Goal: Task Accomplishment & Management: Use online tool/utility

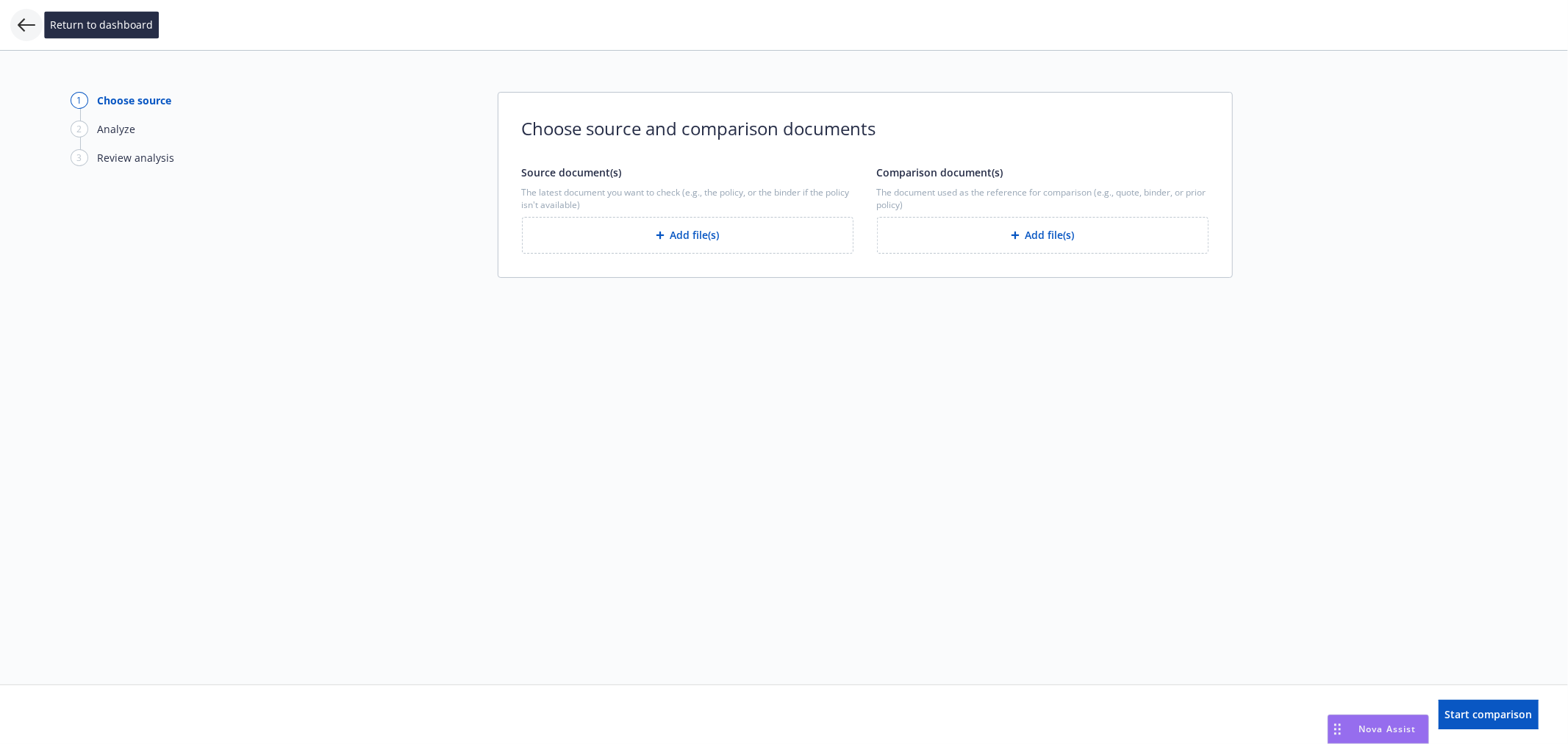
click at [29, 23] on icon at bounding box center [27, 25] width 18 height 18
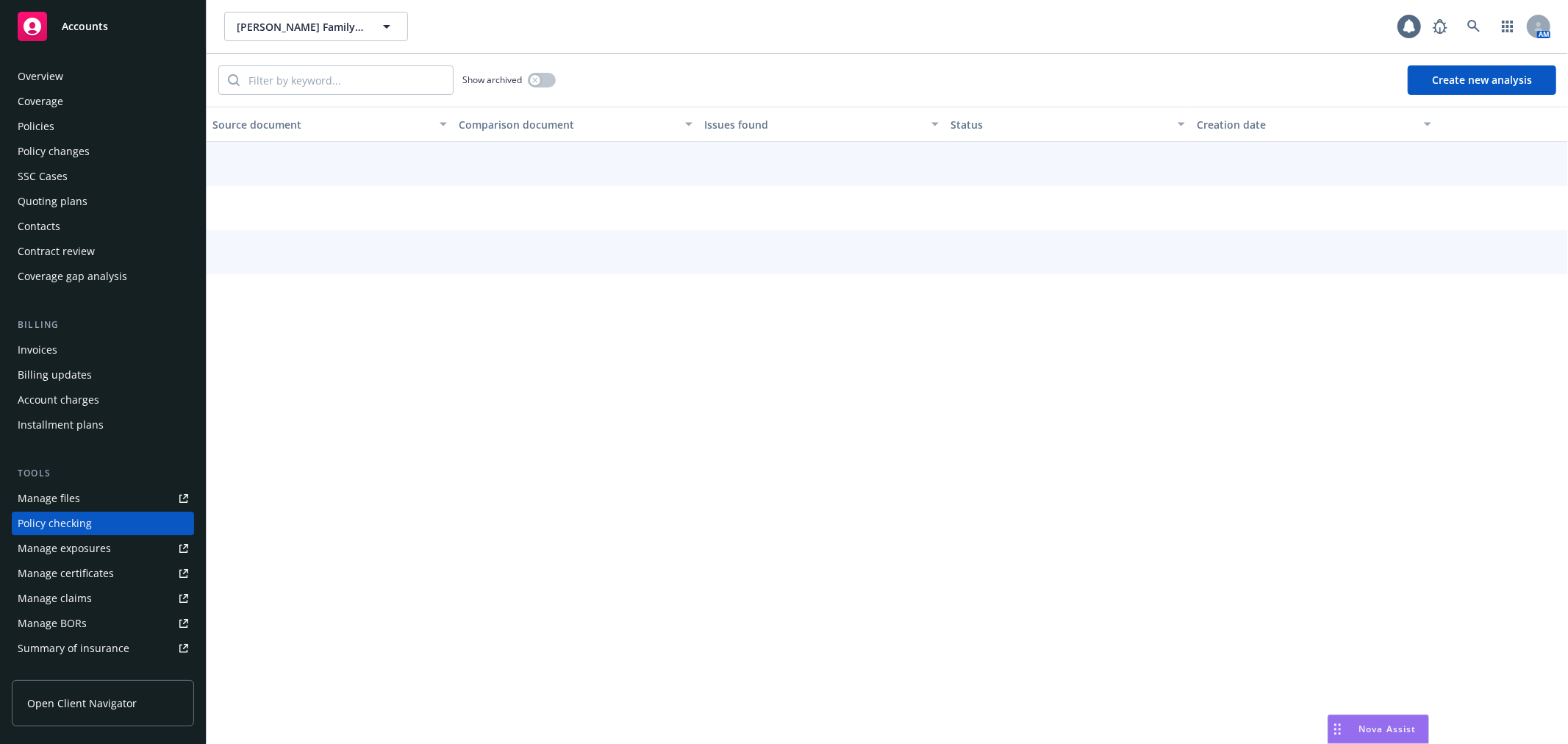
scroll to position [127, 0]
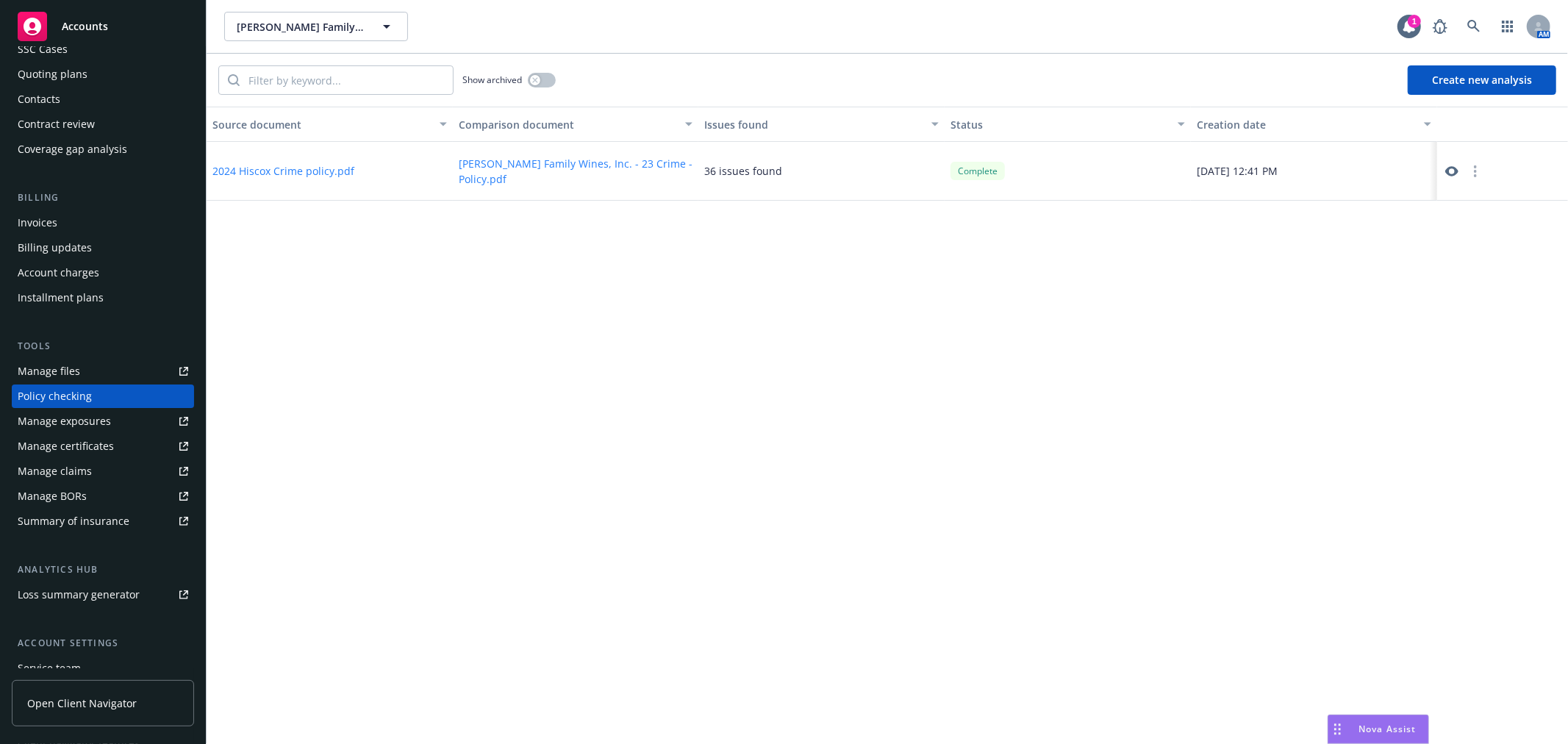
click at [1443, 167] on link at bounding box center [1452, 171] width 18 height 18
click at [1480, 167] on button "button" at bounding box center [1476, 171] width 18 height 18
click at [1474, 200] on link "Archive" at bounding box center [1476, 200] width 84 height 29
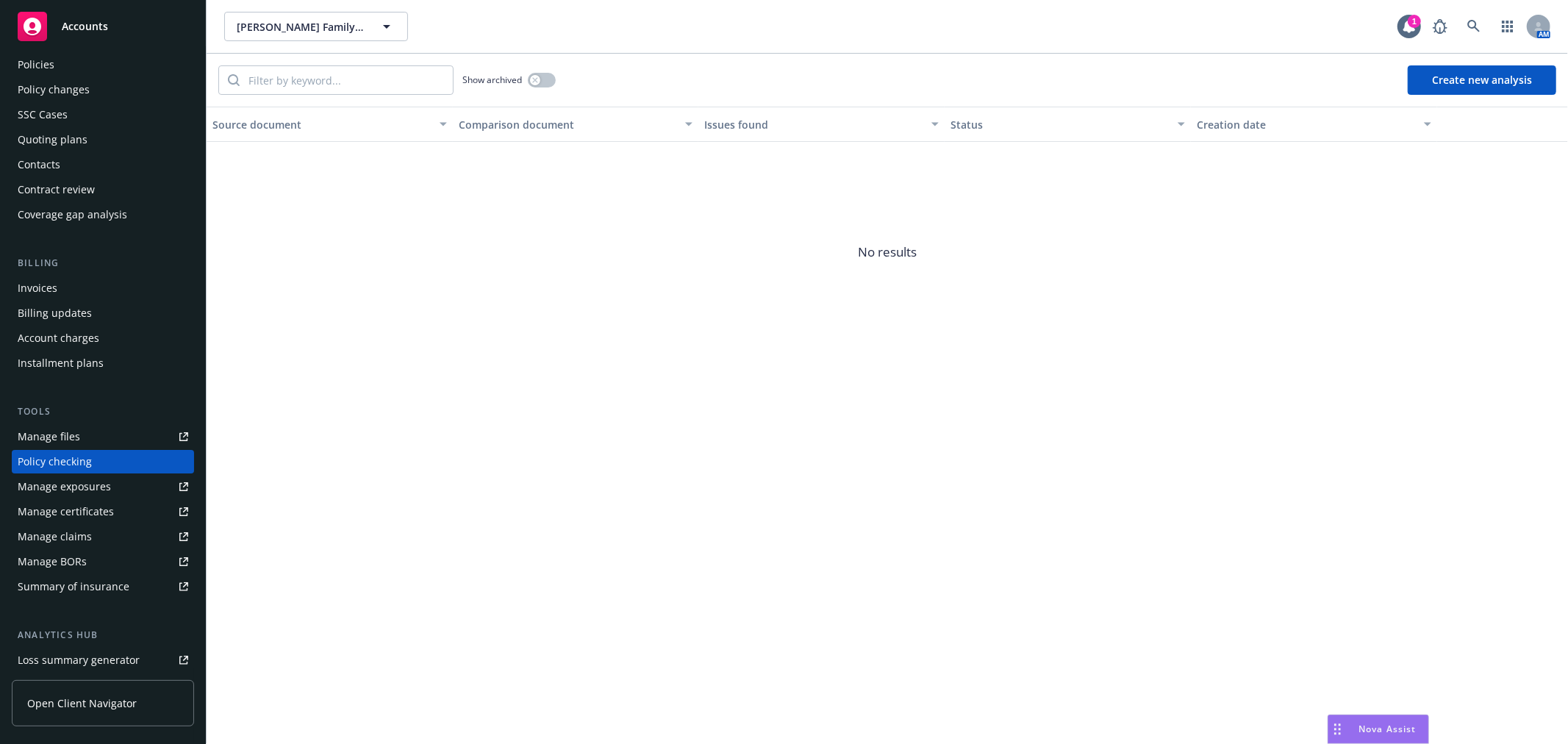
scroll to position [0, 0]
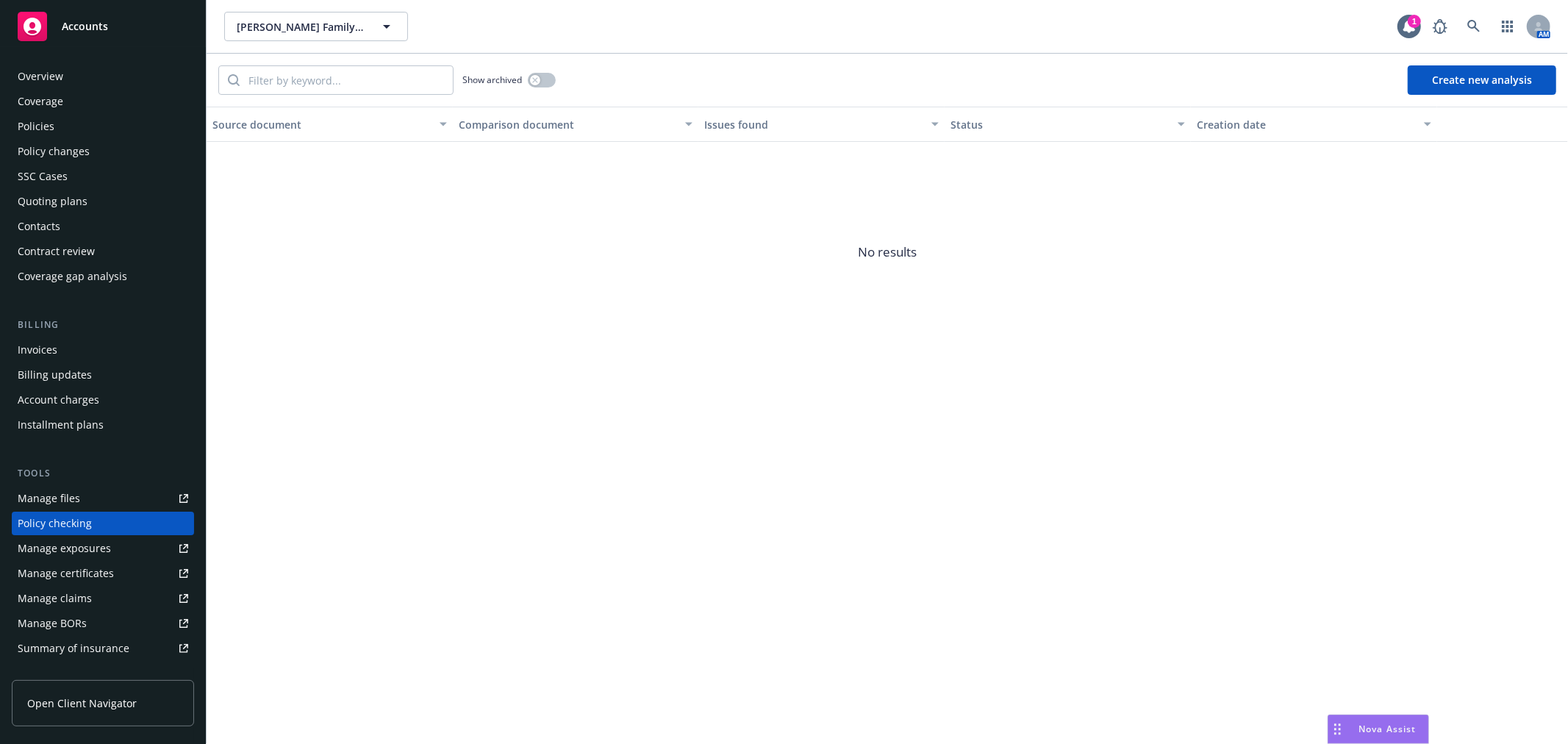
click at [97, 127] on div "Policies" at bounding box center [102, 127] width 170 height 24
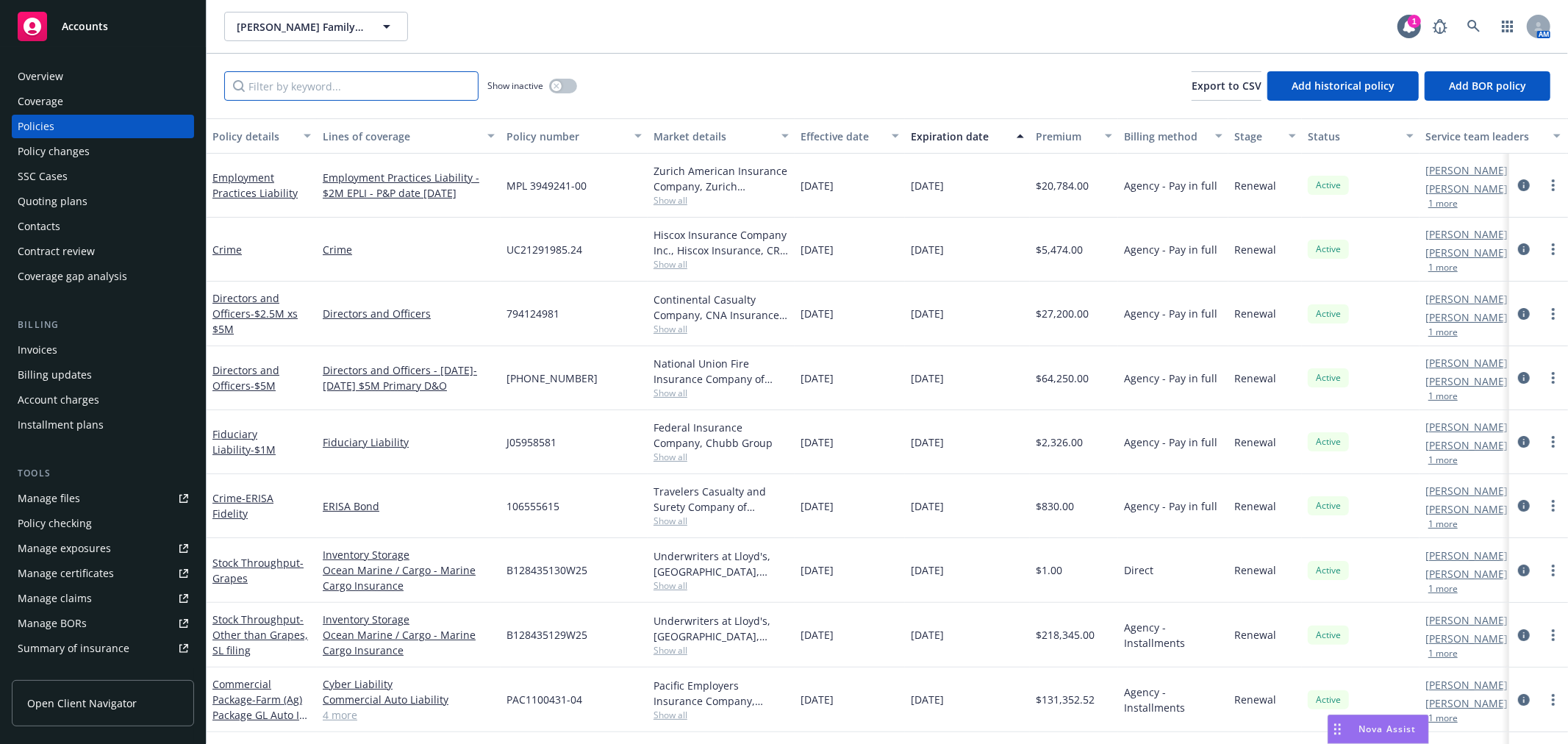
click at [293, 80] on input "Filter by keyword..." at bounding box center [351, 86] width 255 height 29
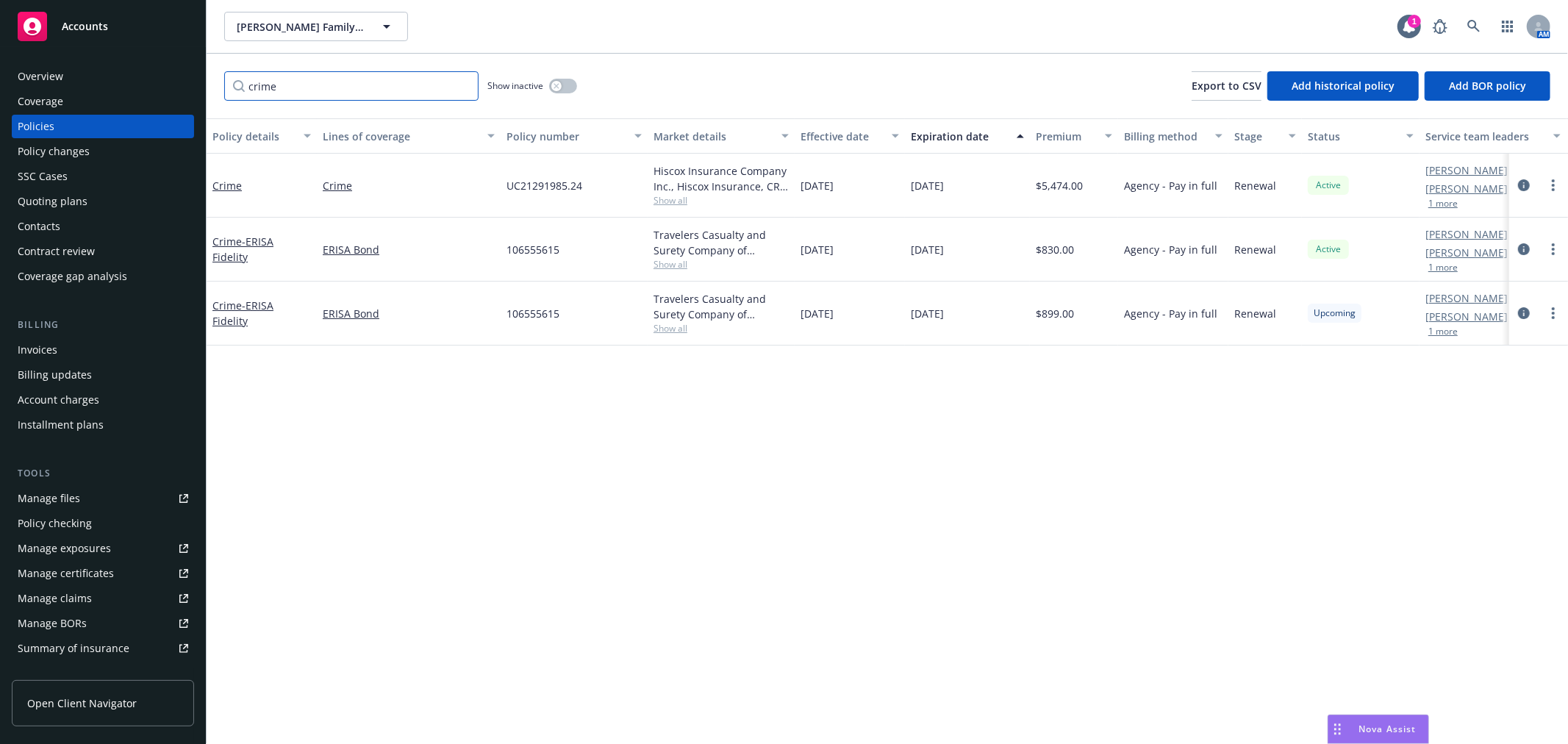
click at [262, 84] on input "crime" at bounding box center [351, 86] width 255 height 29
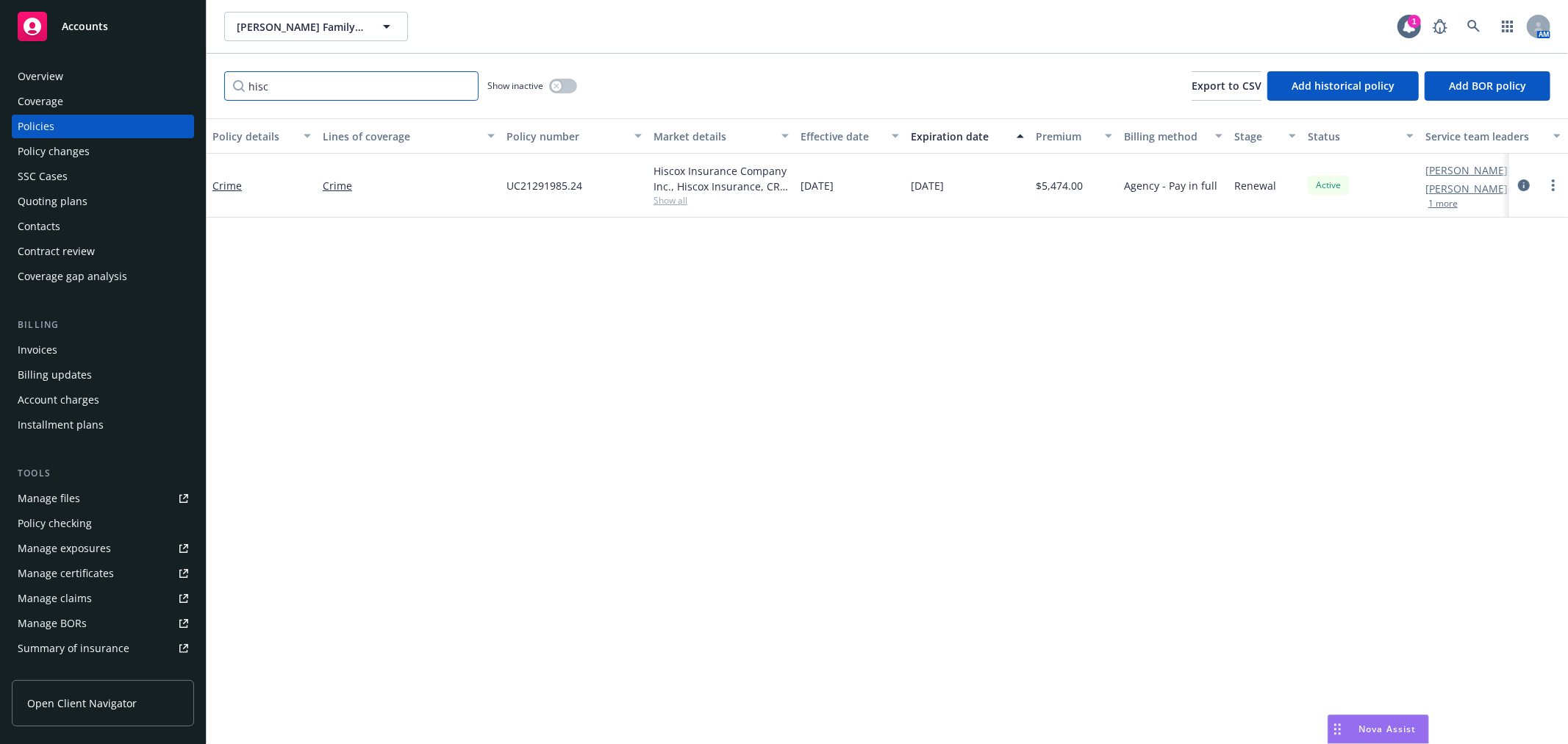
type input "hisc"
click at [569, 85] on button "button" at bounding box center [563, 86] width 28 height 15
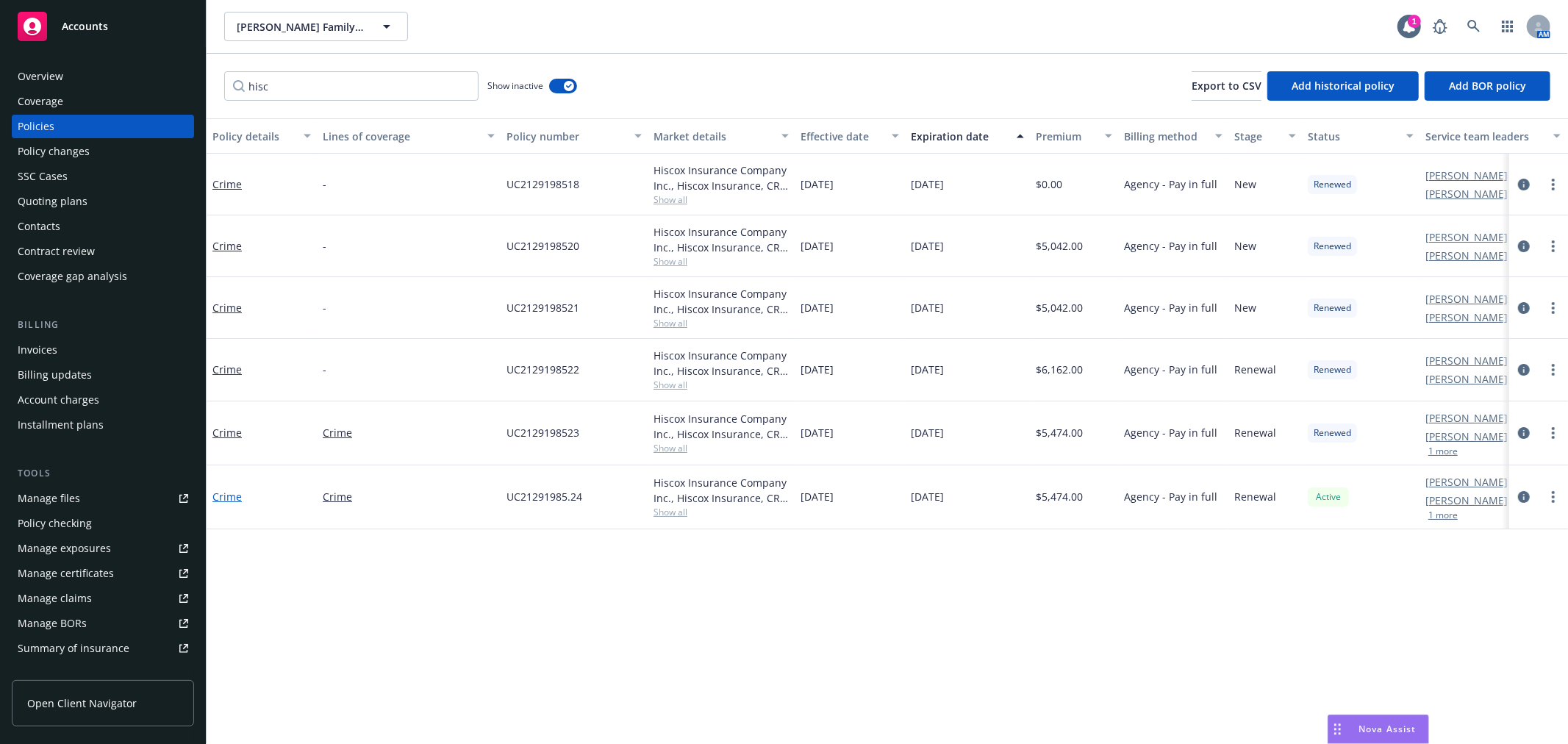
click at [214, 497] on link "Crime" at bounding box center [227, 496] width 29 height 14
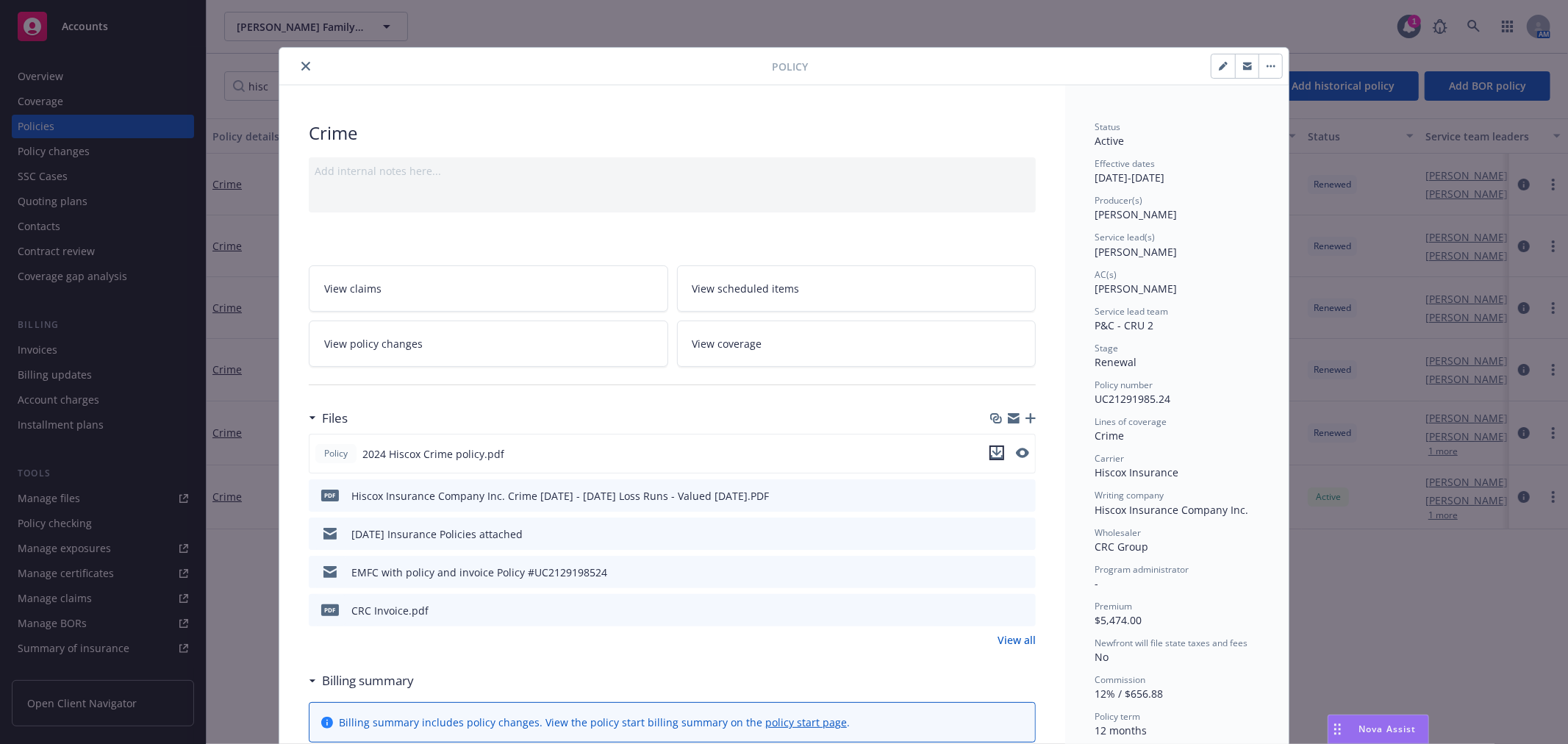
click at [991, 447] on icon "download file" at bounding box center [997, 453] width 12 height 12
click at [302, 69] on icon "close" at bounding box center [306, 66] width 9 height 9
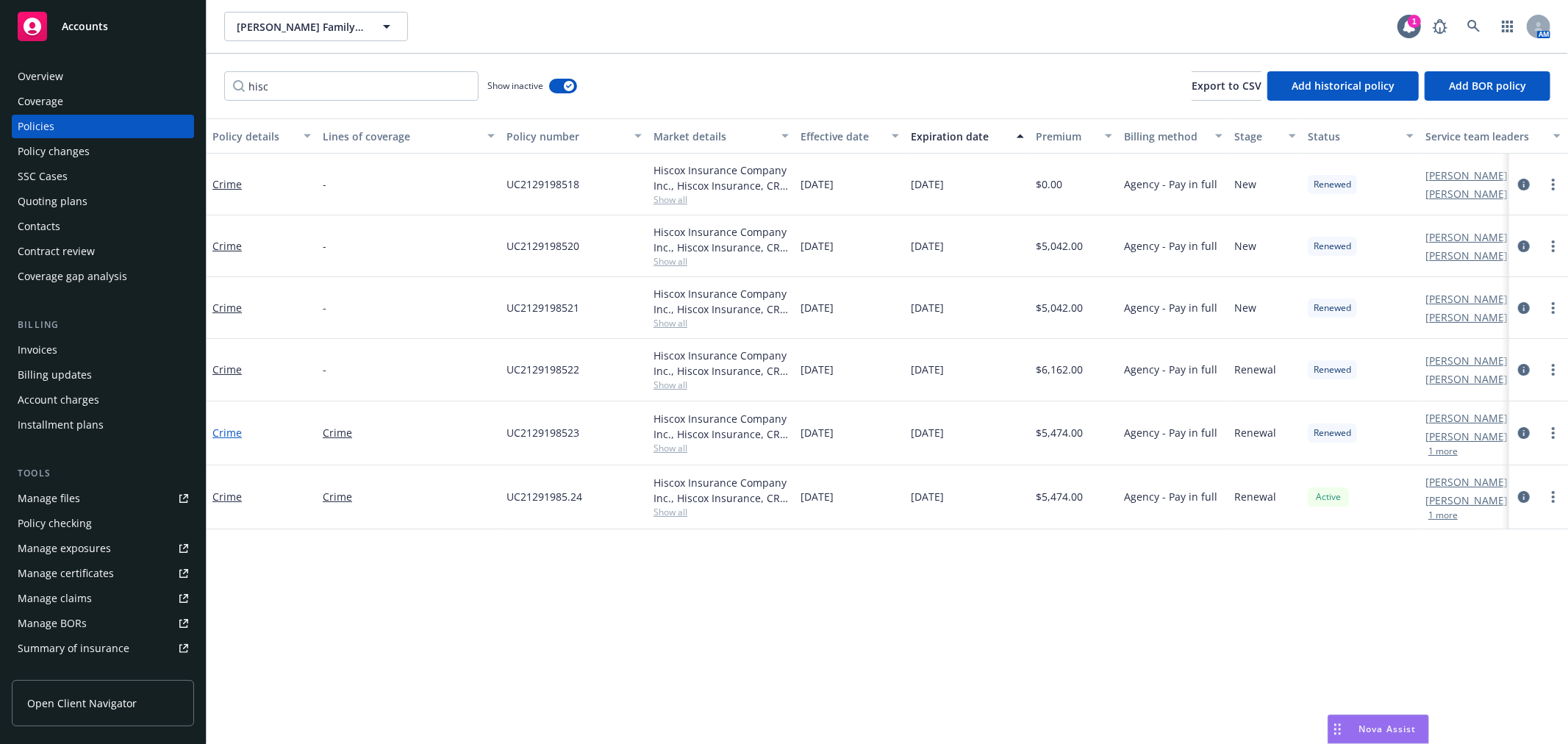
click at [228, 434] on link "Crime" at bounding box center [227, 432] width 29 height 14
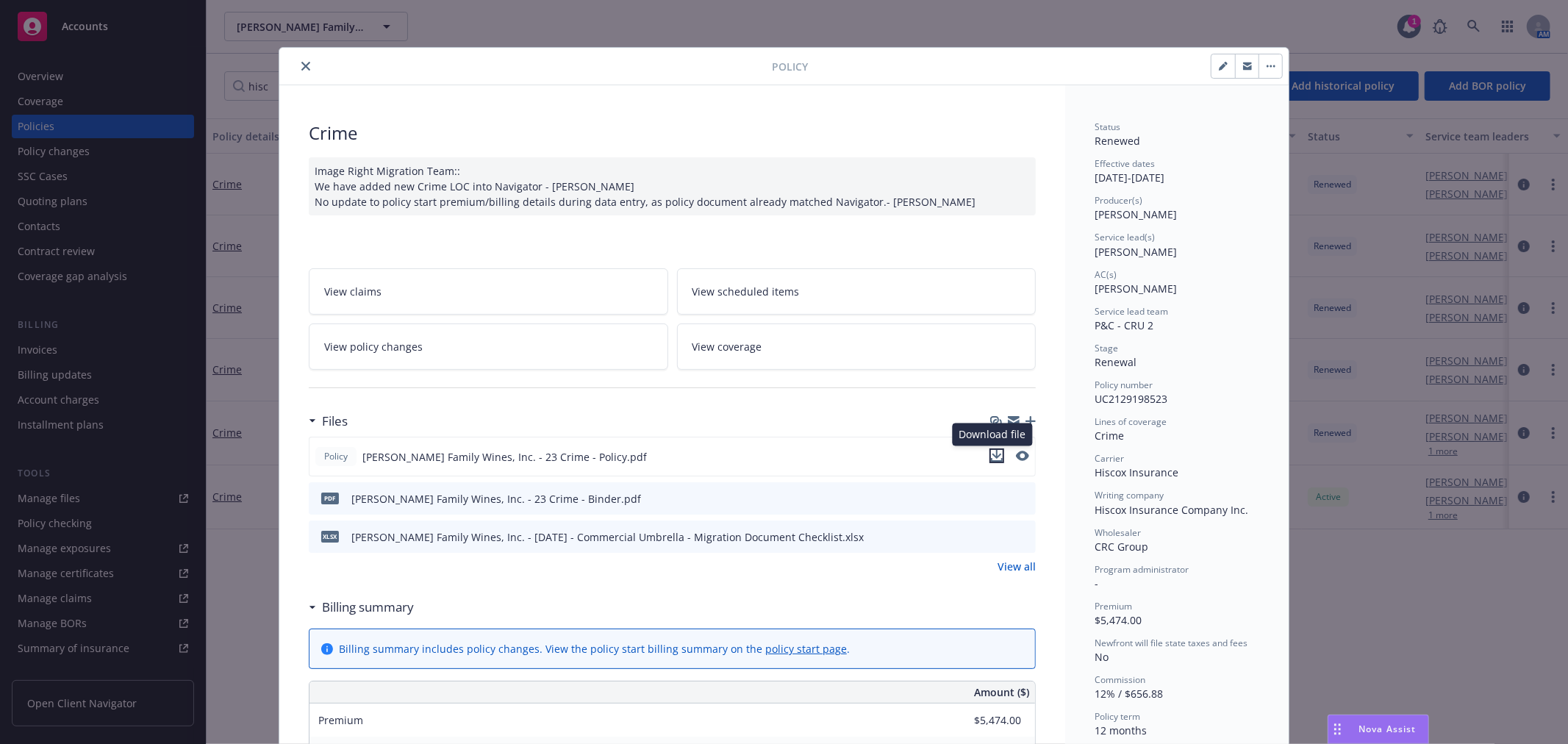
click at [993, 452] on icon "download file" at bounding box center [997, 456] width 12 height 12
drag, startPoint x: 299, startPoint y: 63, endPoint x: 299, endPoint y: 77, distance: 14.0
click at [302, 63] on icon "close" at bounding box center [306, 66] width 9 height 9
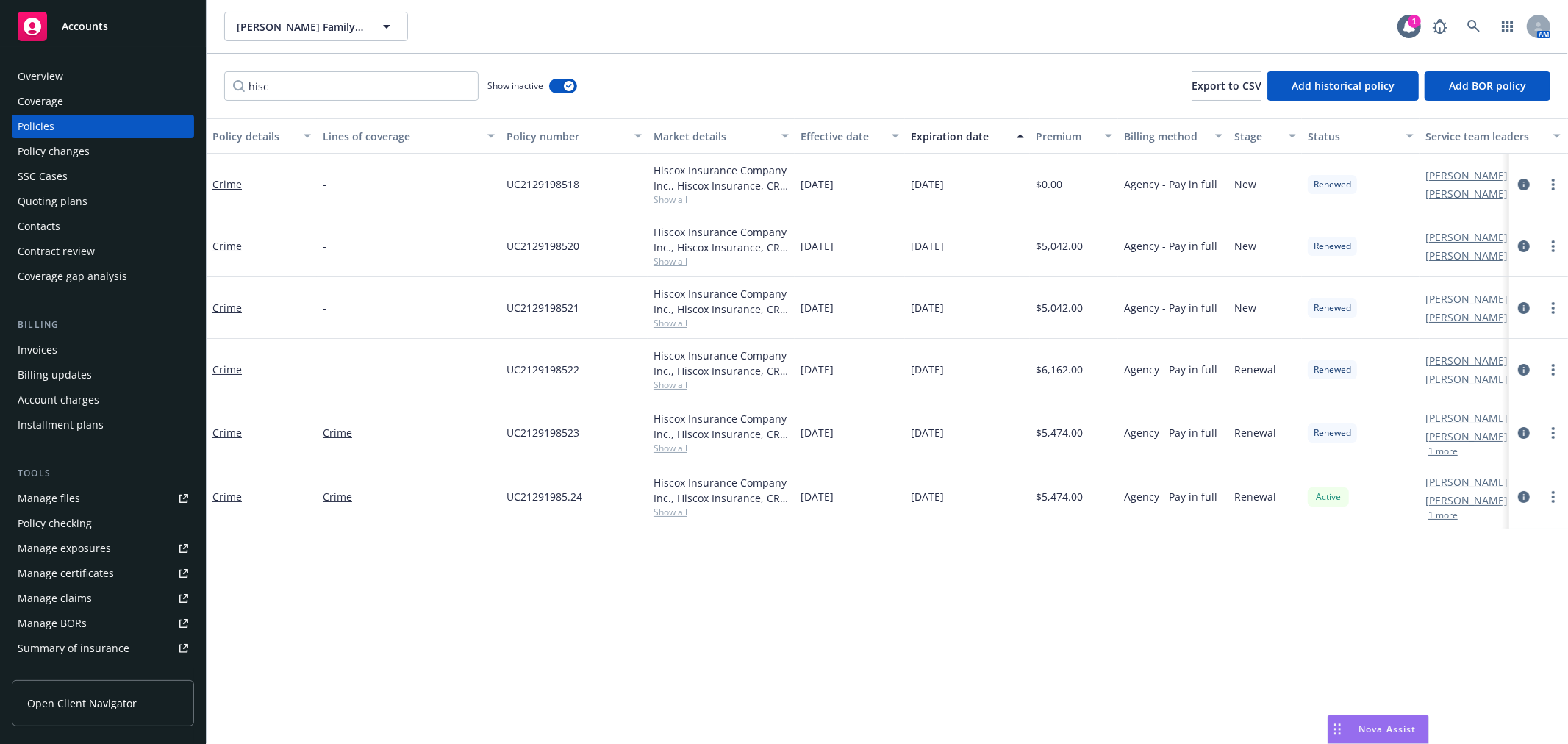
click at [124, 529] on div "Policy checking" at bounding box center [102, 523] width 170 height 24
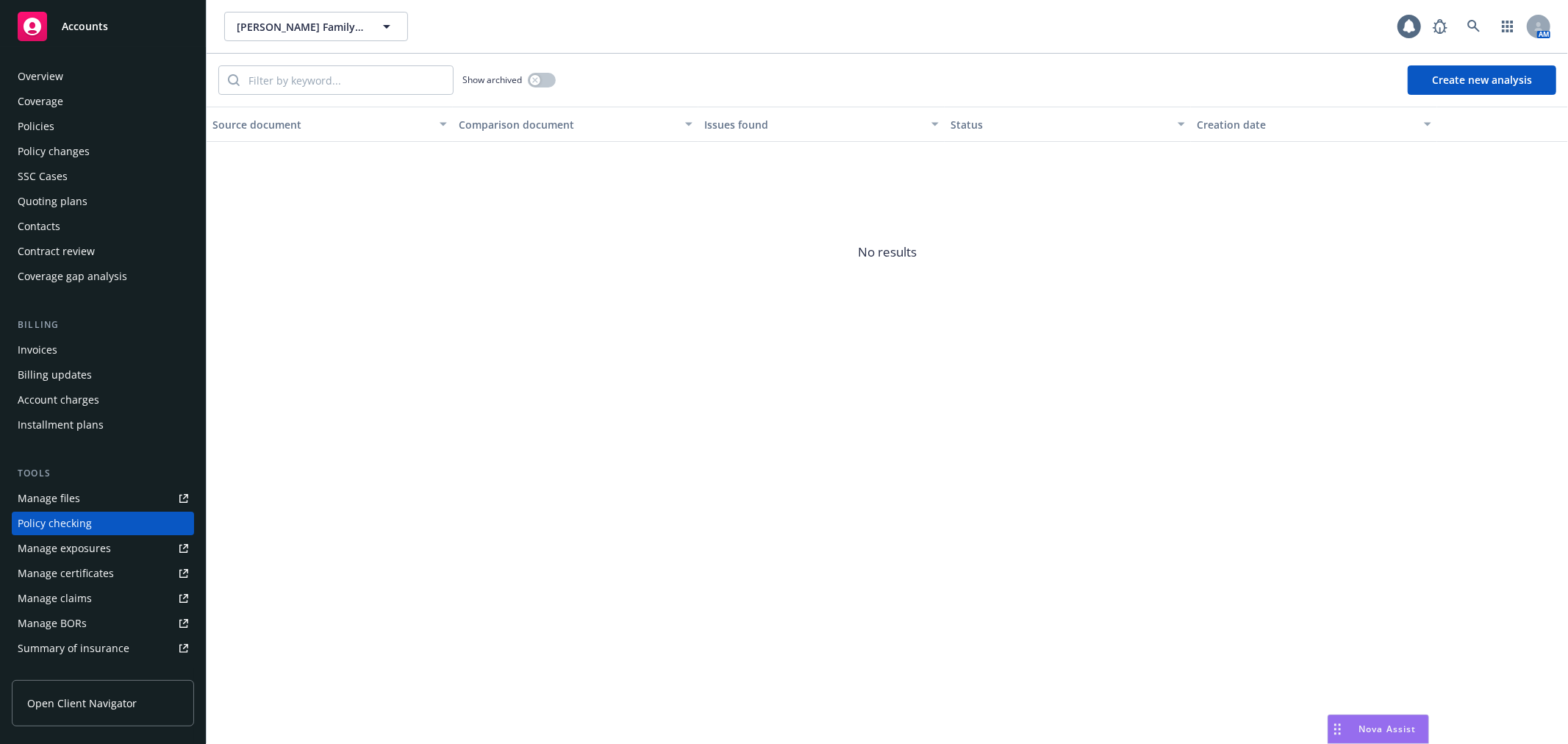
scroll to position [127, 0]
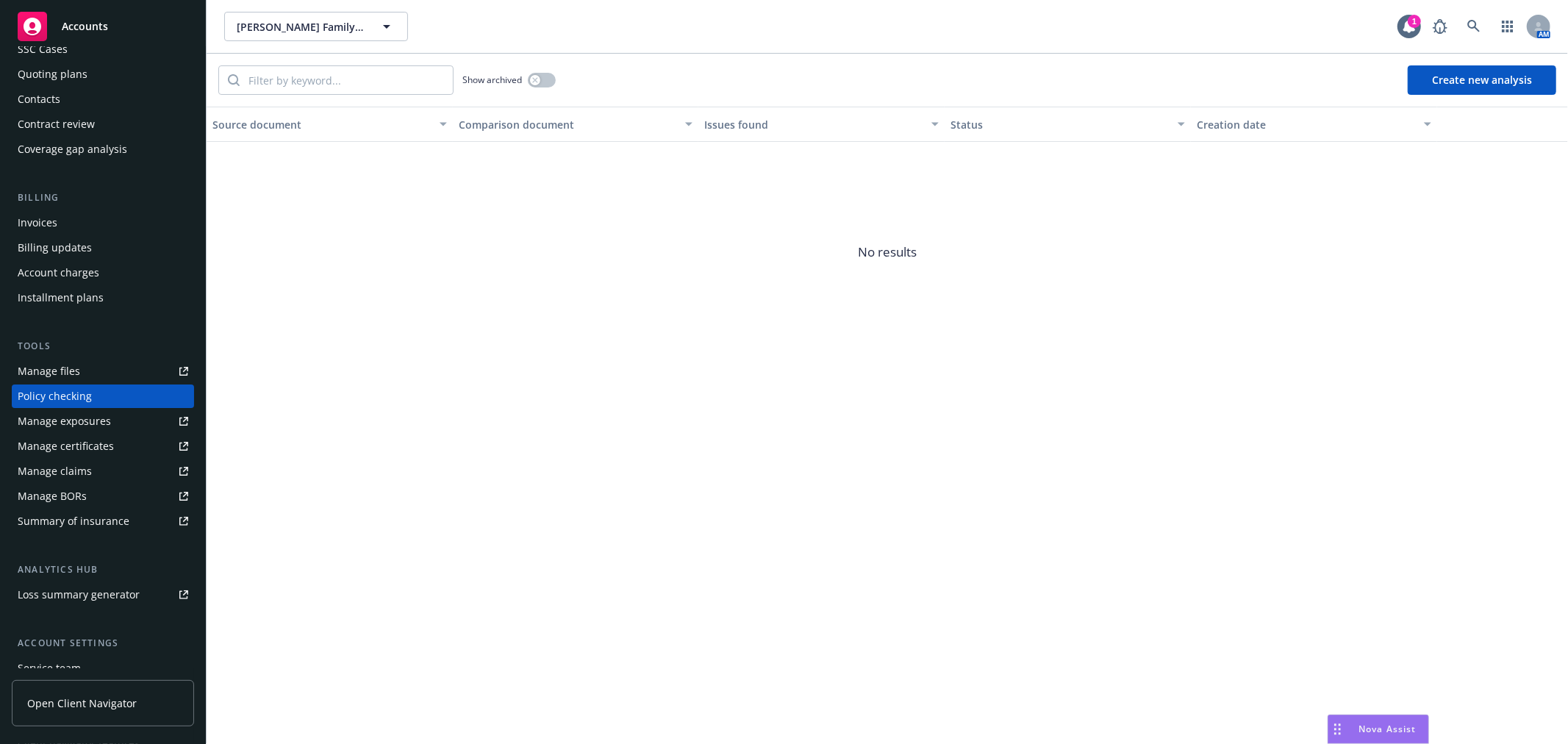
click at [1452, 80] on button "Create new analysis" at bounding box center [1481, 81] width 148 height 29
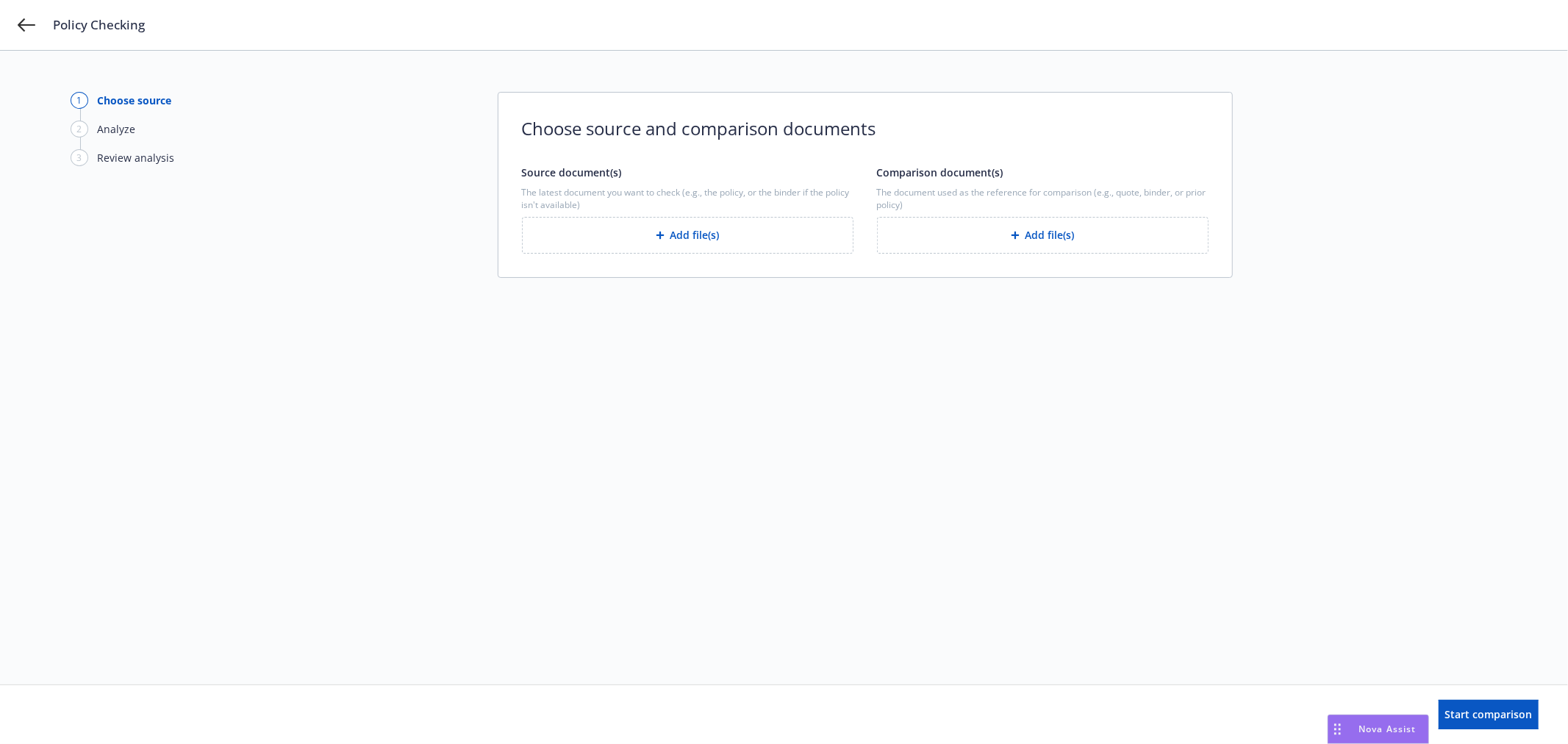
click at [757, 247] on button "Add file(s)" at bounding box center [687, 235] width 331 height 36
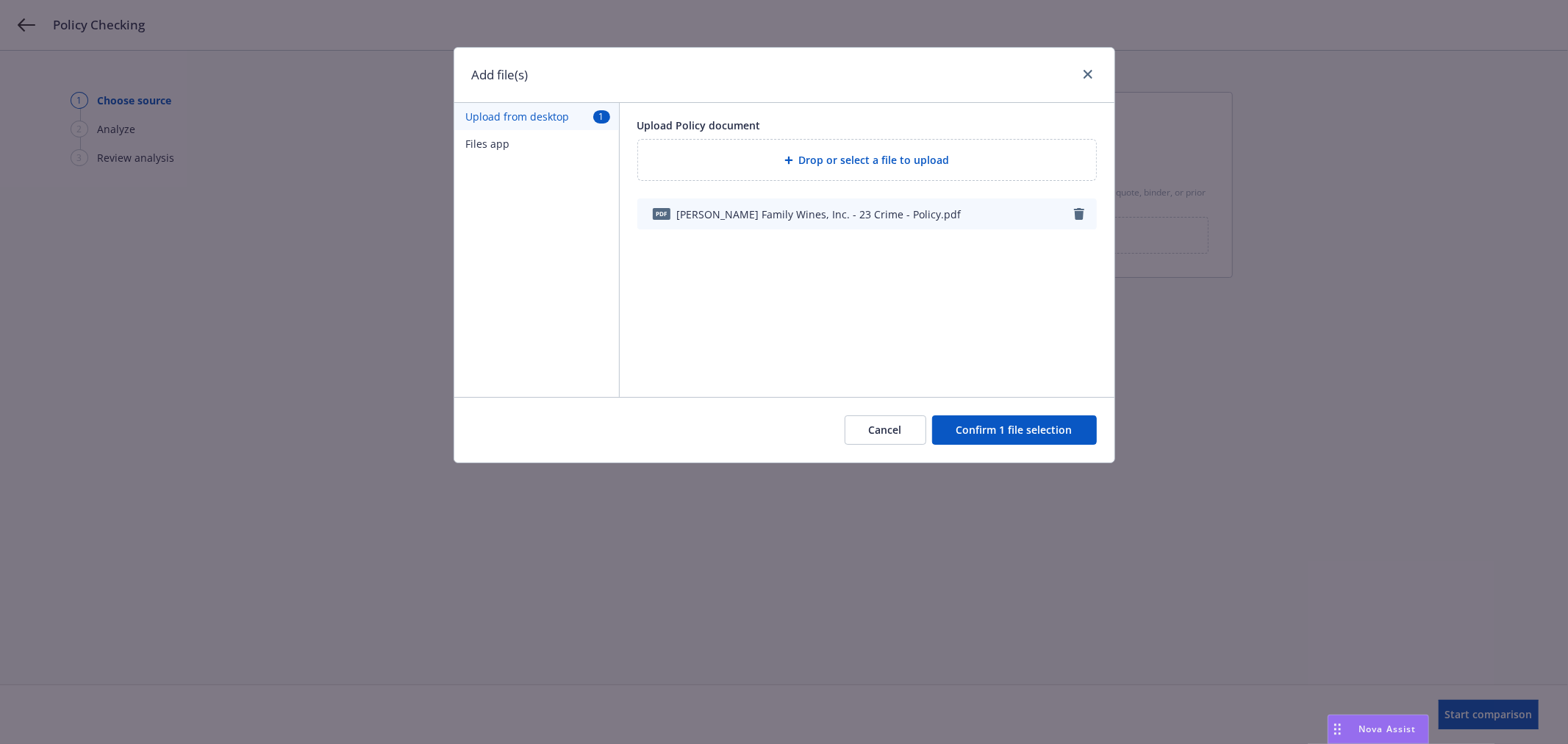
click at [1044, 425] on button "Confirm 1 file selection" at bounding box center [1015, 430] width 165 height 29
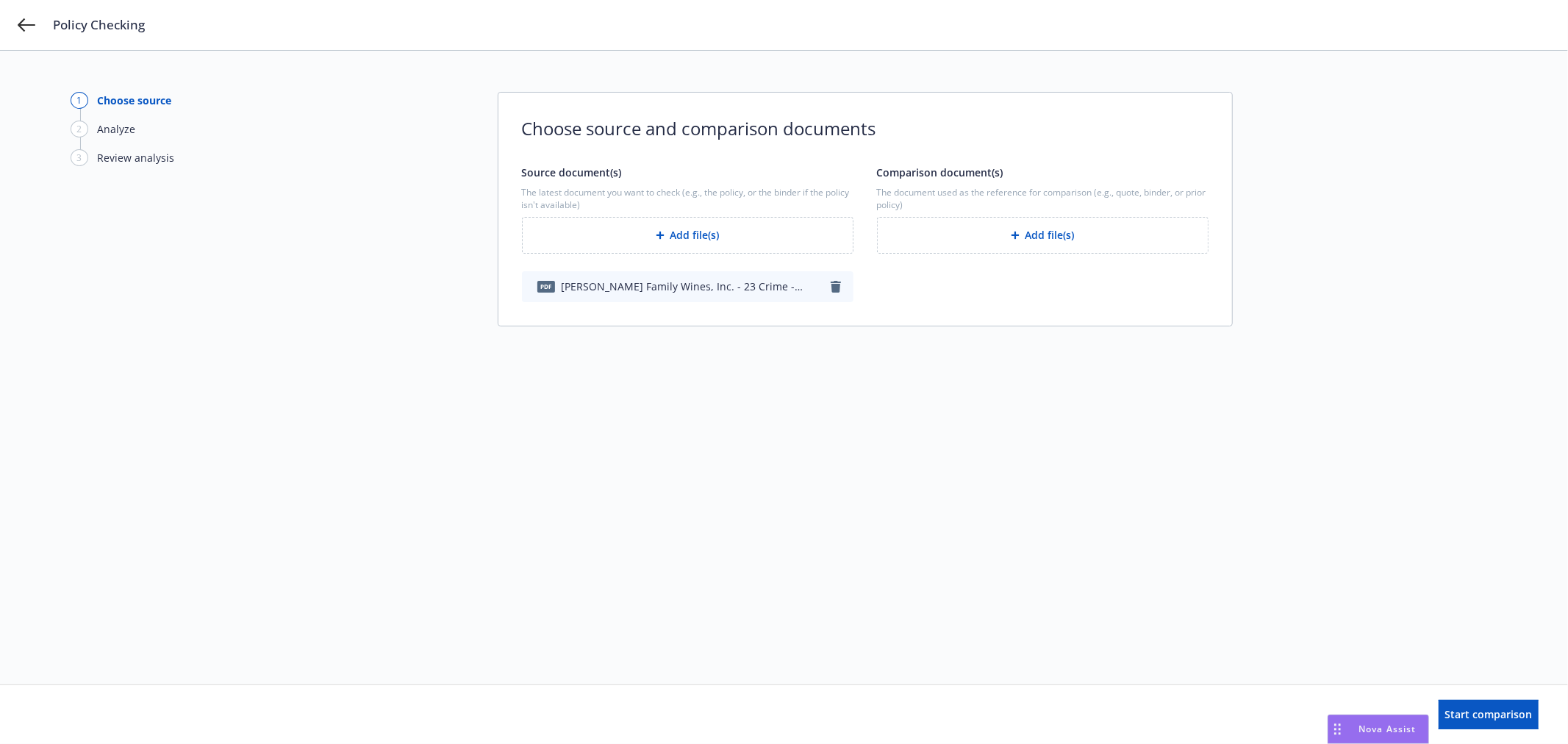
click at [1071, 245] on button "Add file(s)" at bounding box center [1042, 235] width 331 height 36
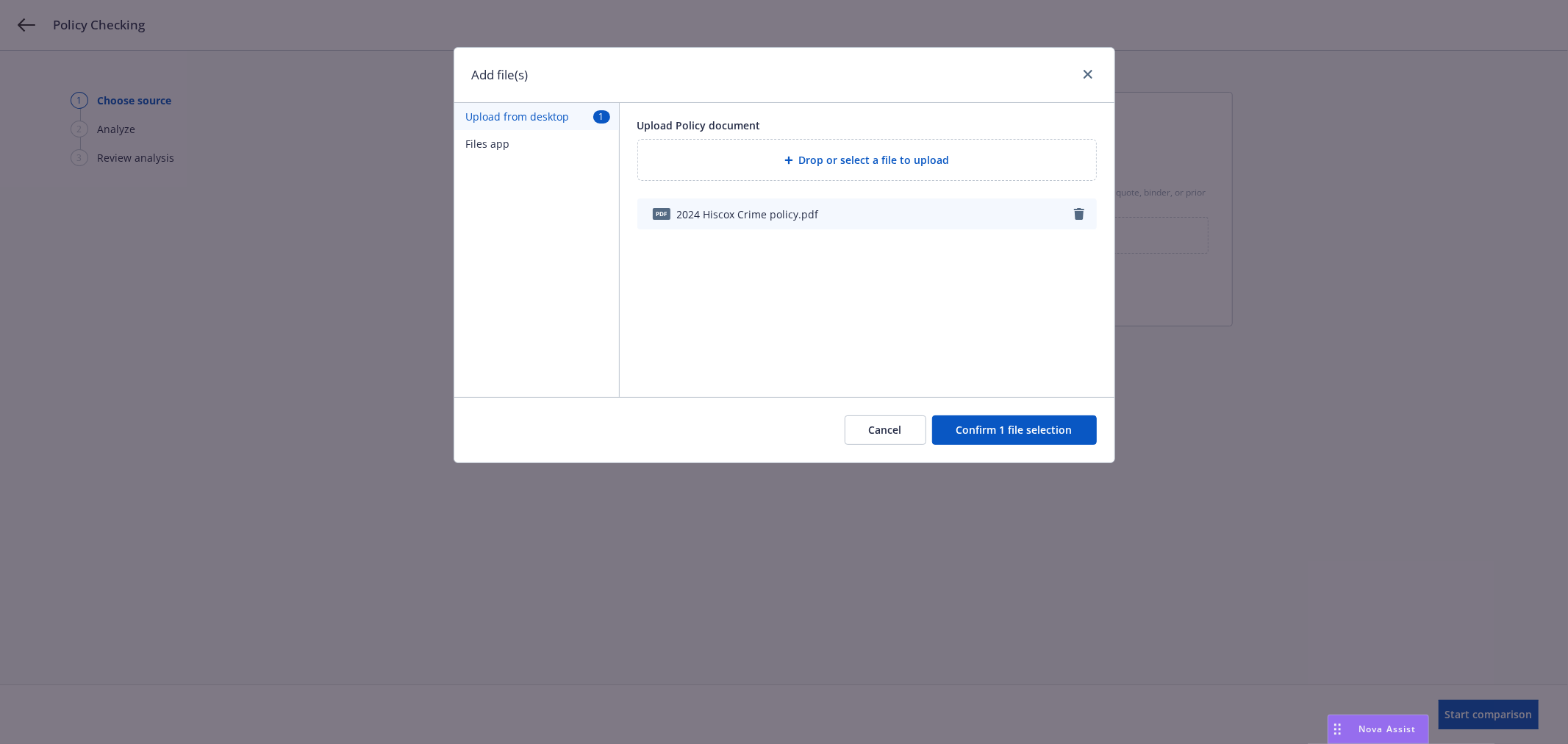
click at [1018, 427] on button "Confirm 1 file selection" at bounding box center [1015, 430] width 165 height 29
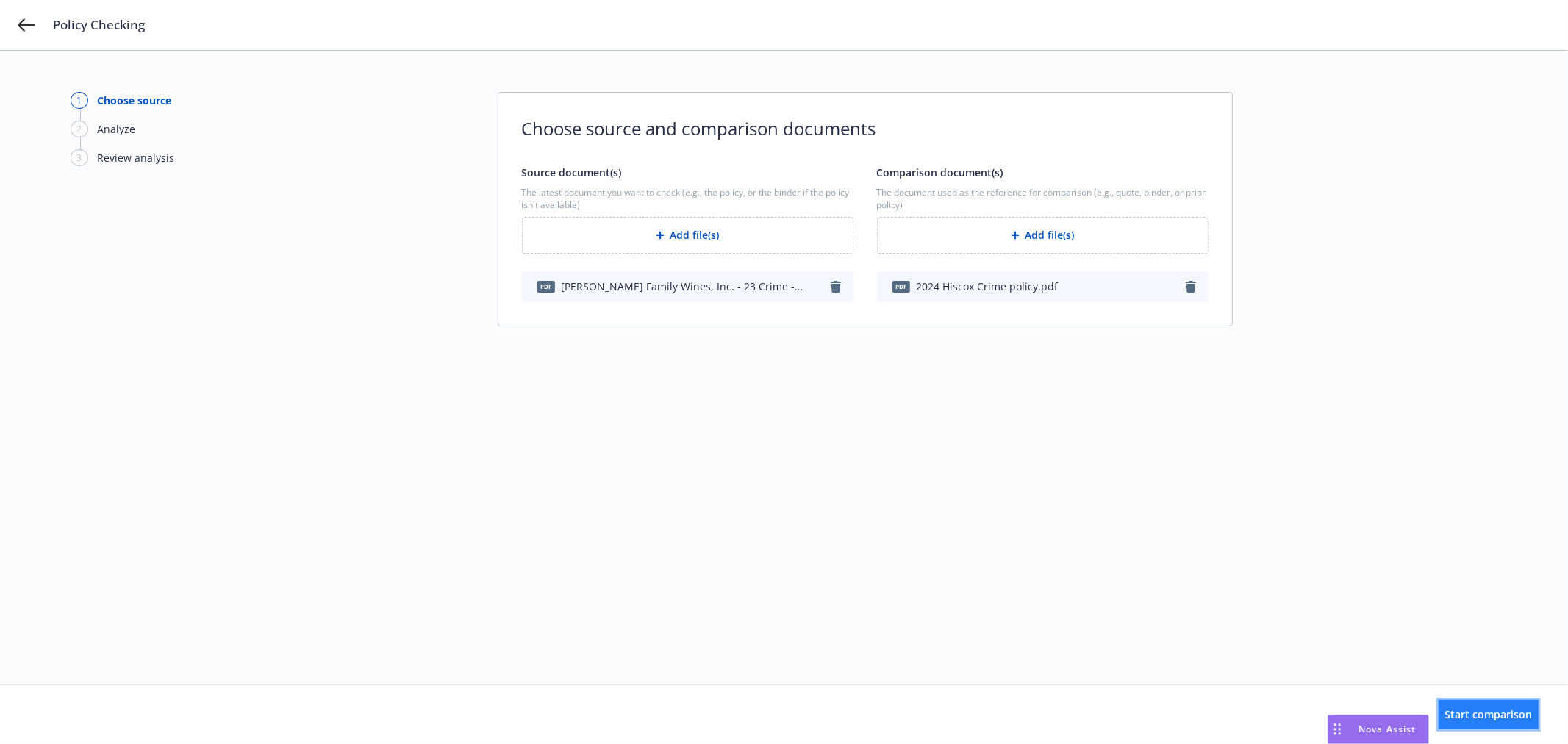
click at [1481, 710] on span "Start comparison" at bounding box center [1488, 714] width 87 height 14
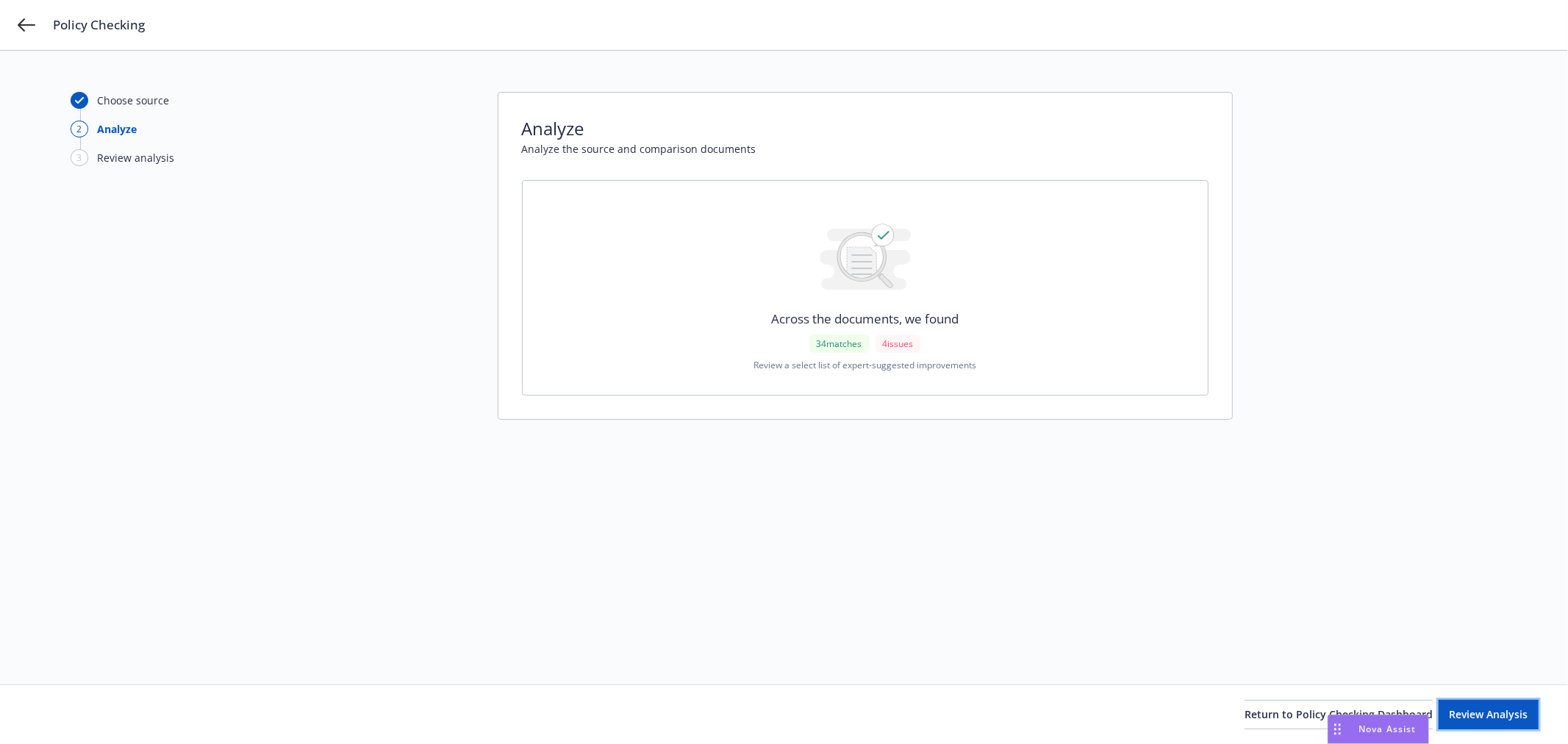
click at [1481, 708] on span "Review Analysis" at bounding box center [1489, 714] width 79 height 14
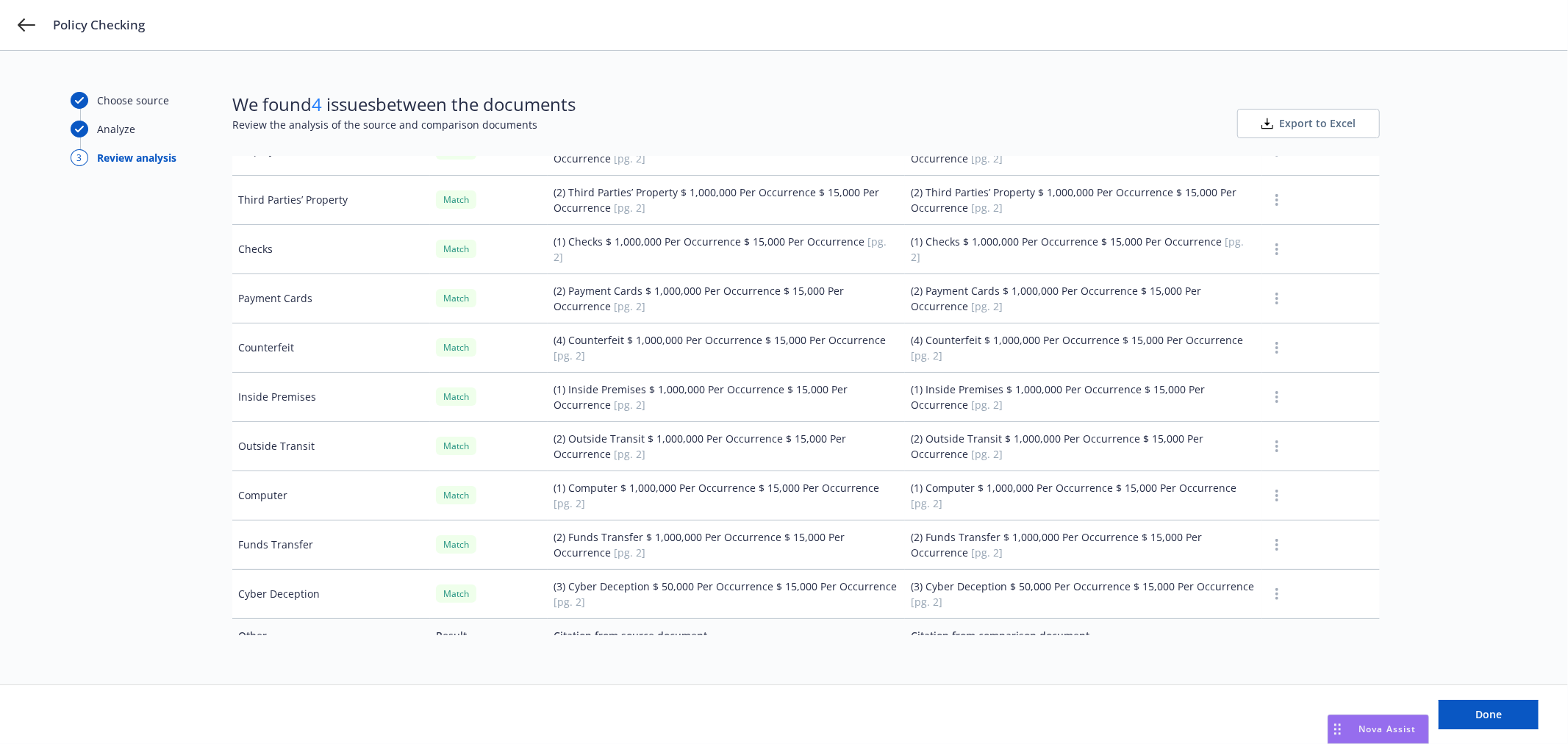
scroll to position [1695, 0]
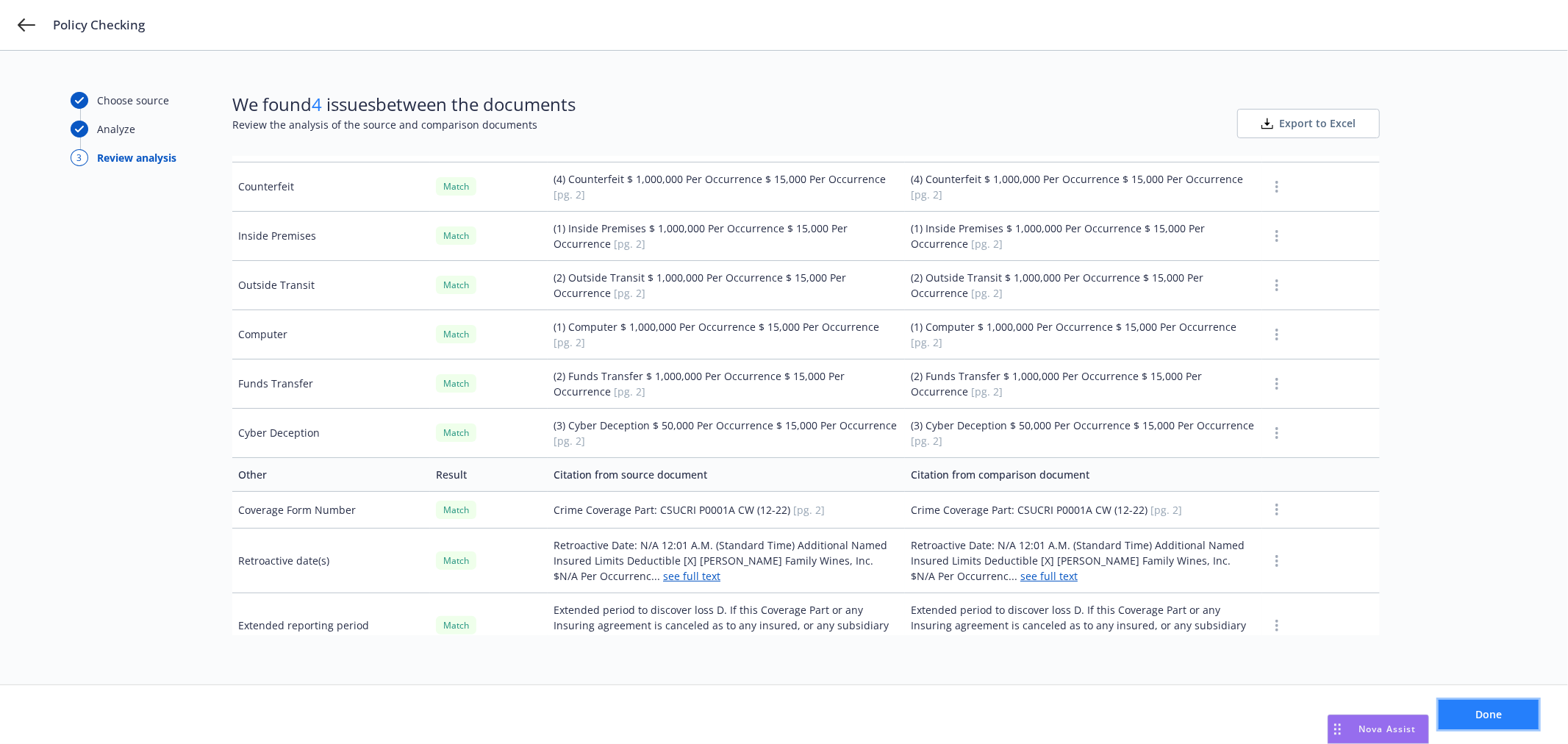
click at [1497, 709] on span "Done" at bounding box center [1488, 714] width 27 height 14
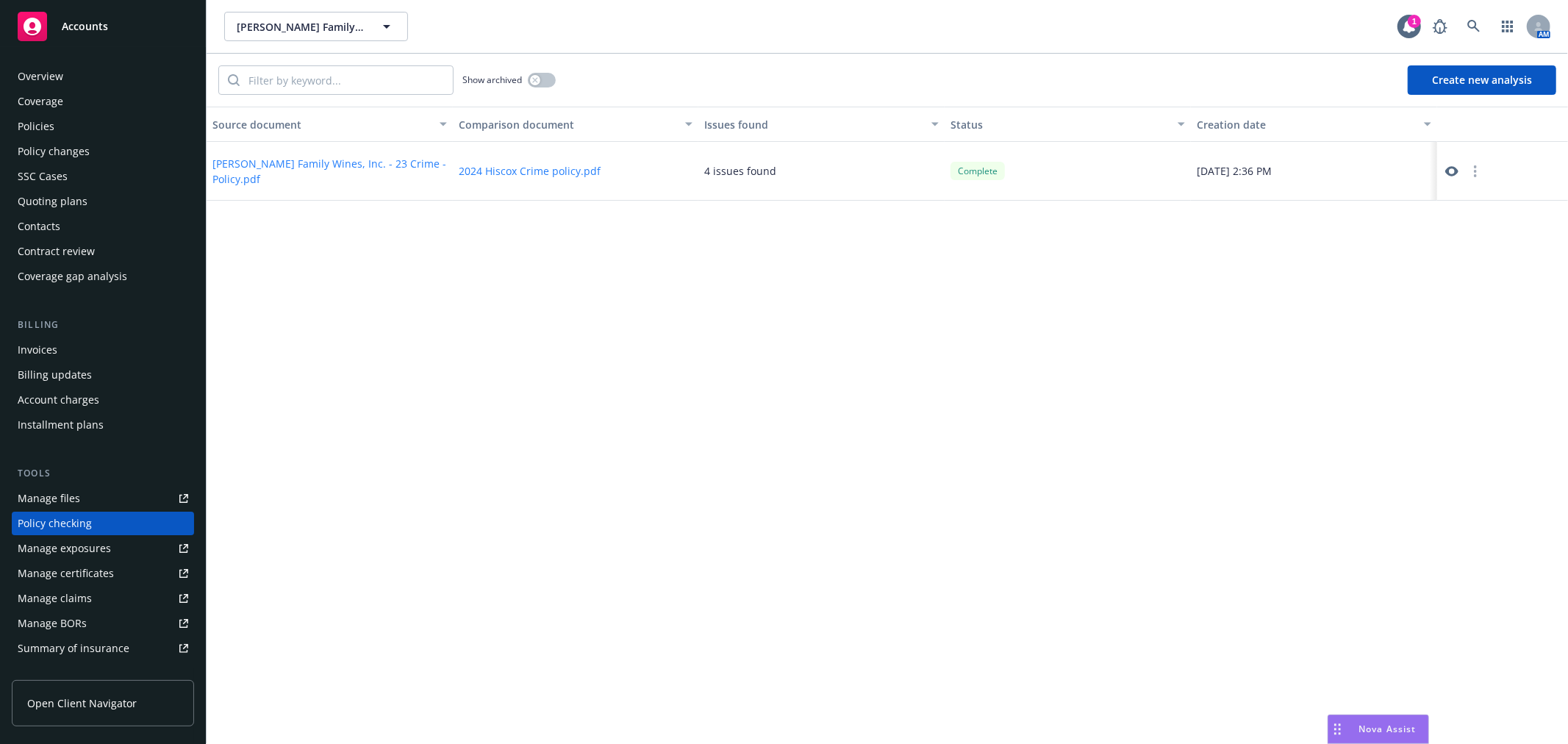
click at [50, 127] on div "Policies" at bounding box center [35, 127] width 36 height 24
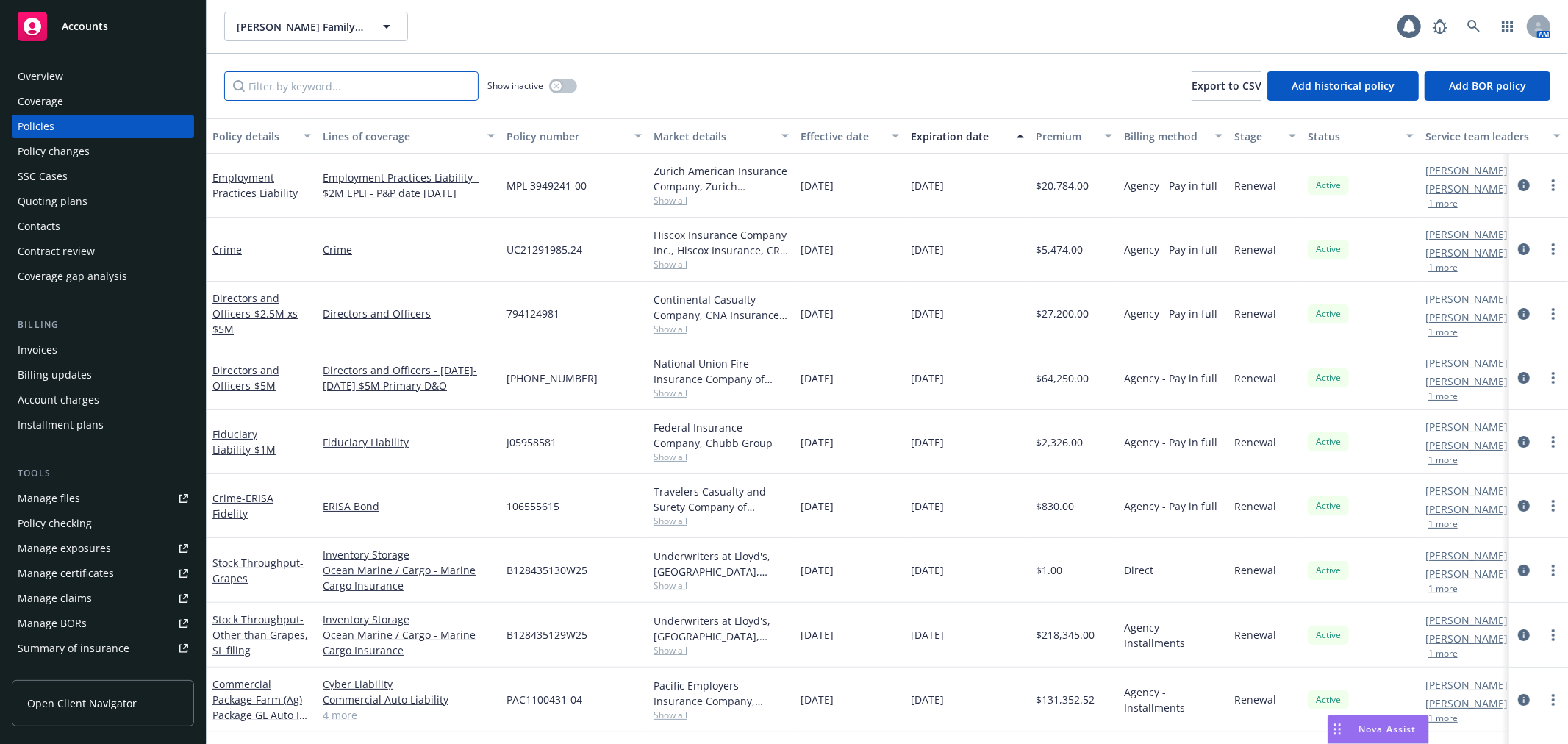
click at [291, 91] on input "Filter by keyword..." at bounding box center [351, 86] width 255 height 29
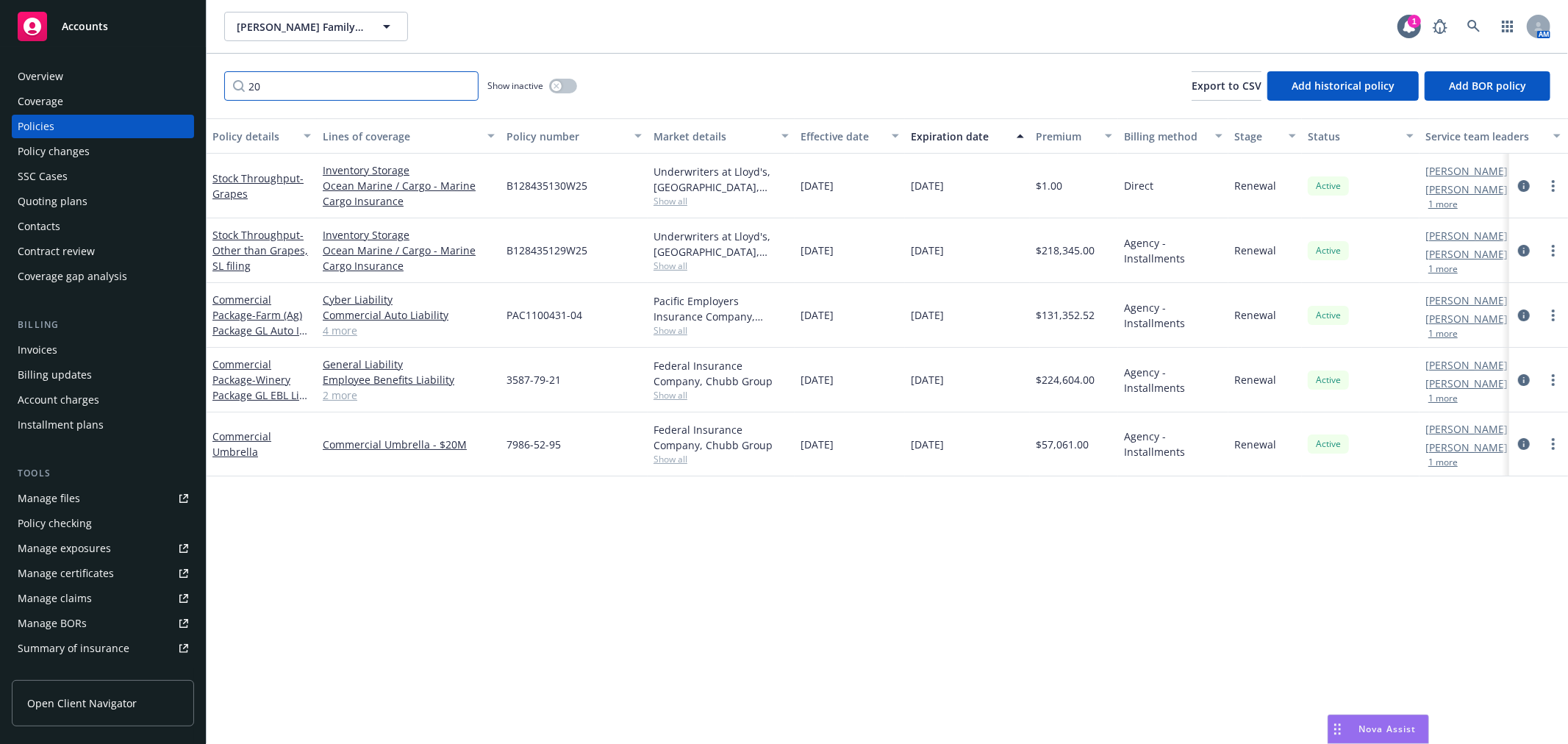
type input "2"
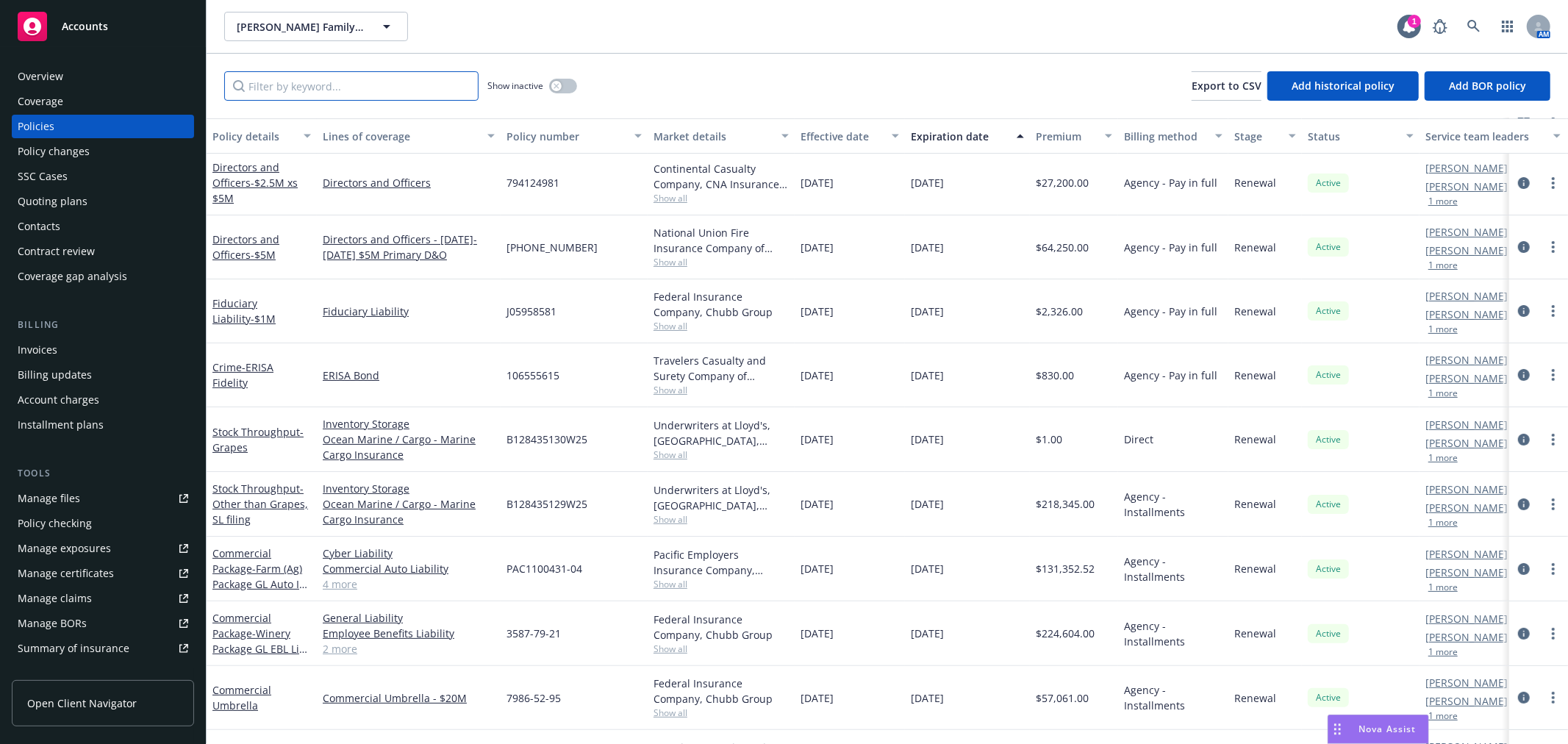
scroll to position [184, 0]
